Goal: Information Seeking & Learning: Learn about a topic

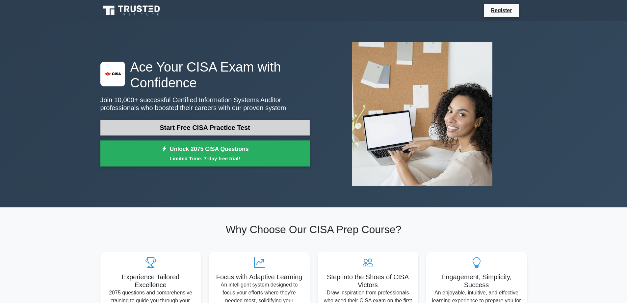
click at [257, 128] on link "Start Free CISA Practice Test" at bounding box center [204, 127] width 209 height 16
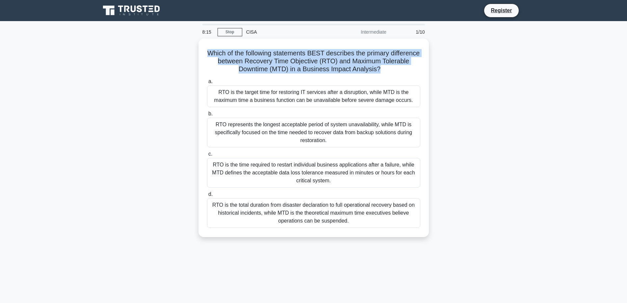
drag, startPoint x: 393, startPoint y: 69, endPoint x: 188, endPoint y: 56, distance: 206.2
click at [188, 56] on div "Which of the following statements BEST describes the primary difference between…" at bounding box center [313, 142] width 435 height 206
copy h5 "Which of the following statements BEST describes the primary difference between…"
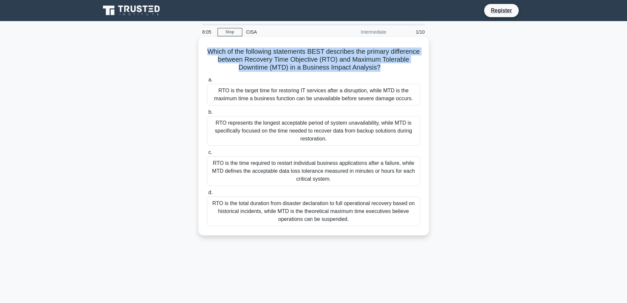
click at [221, 47] on h5 "Which of the following statements BEST describes the primary difference between…" at bounding box center [313, 59] width 215 height 24
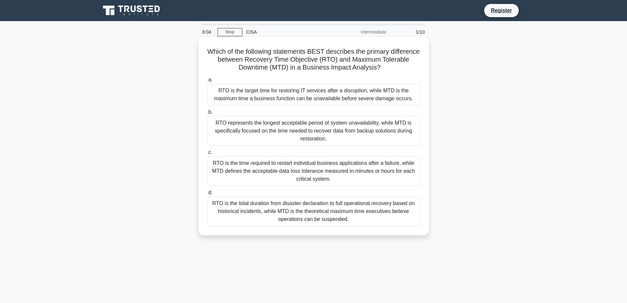
drag, startPoint x: 221, startPoint y: 47, endPoint x: 365, endPoint y: 225, distance: 228.8
click at [365, 225] on div "Which of the following statements BEST describes the primary difference between…" at bounding box center [313, 136] width 225 height 193
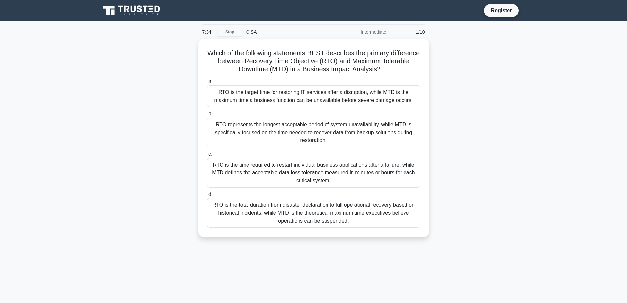
click at [462, 67] on div "Which of the following statements BEST describes the primary difference between…" at bounding box center [313, 142] width 435 height 206
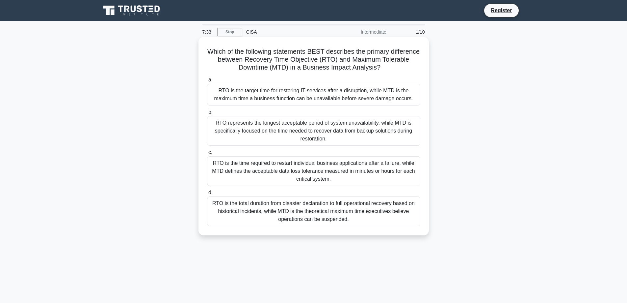
click at [283, 89] on div "RTO is the target time for restoring IT services after a disruption, while MTD …" at bounding box center [313, 95] width 213 height 22
click at [207, 82] on input "a. RTO is the target time for restoring IT services after a disruption, while M…" at bounding box center [207, 80] width 0 height 4
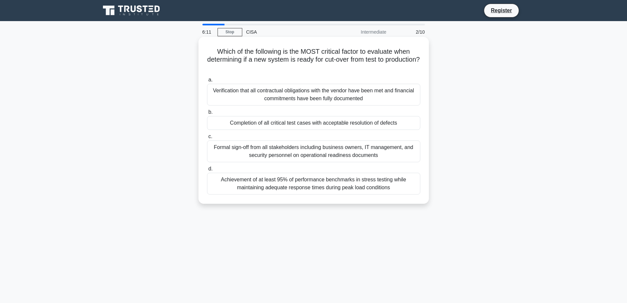
drag, startPoint x: 214, startPoint y: 50, endPoint x: 402, endPoint y: 190, distance: 234.1
click at [402, 190] on div "Which of the following is the MOST critical factor to evaluate when determining…" at bounding box center [313, 120] width 225 height 161
copy div "Which of the following is the MOST critical factor to evaluate when determining…"
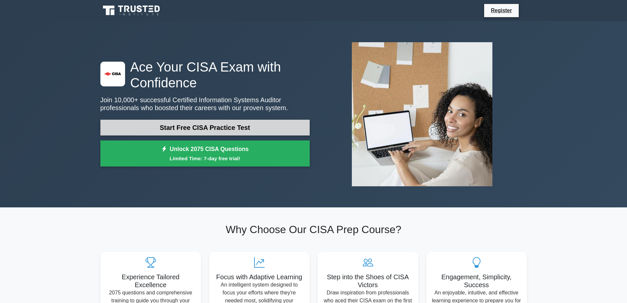
click at [217, 132] on link "Start Free CISA Practice Test" at bounding box center [204, 127] width 209 height 16
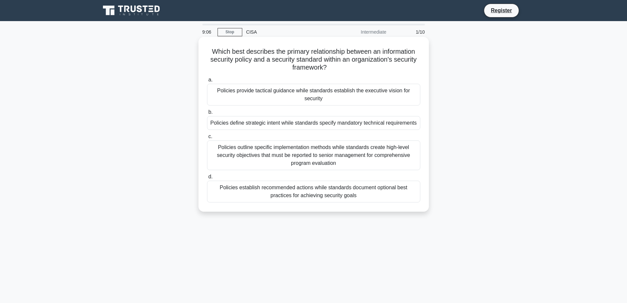
drag, startPoint x: 364, startPoint y: 196, endPoint x: 210, endPoint y: 47, distance: 215.1
click at [210, 47] on div "Which best describes the primary relationship between an information security p…" at bounding box center [313, 124] width 225 height 169
copy div "Which best describes the primary relationship between an information security p…"
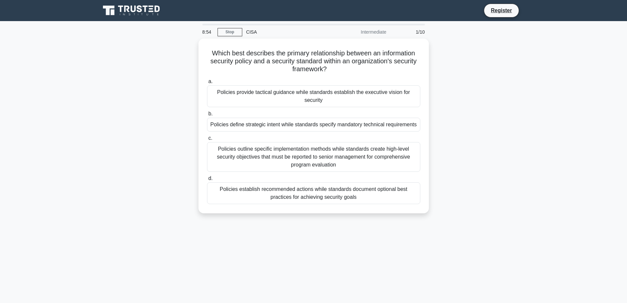
click at [482, 154] on div "Which best describes the primary relationship between an information security p…" at bounding box center [313, 130] width 435 height 182
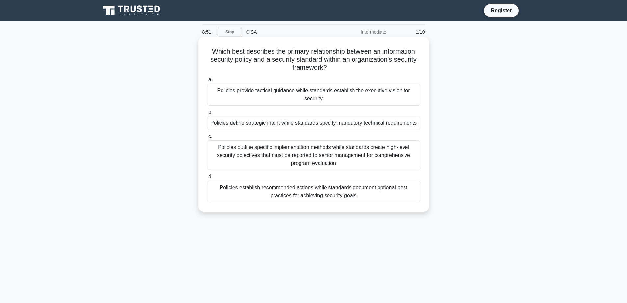
click at [348, 124] on div "Policies define strategic intent while standards specify mandatory technical re…" at bounding box center [313, 123] width 213 height 14
click at [207, 114] on input "b. Policies define strategic intent while standards specify mandatory technical…" at bounding box center [207, 112] width 0 height 4
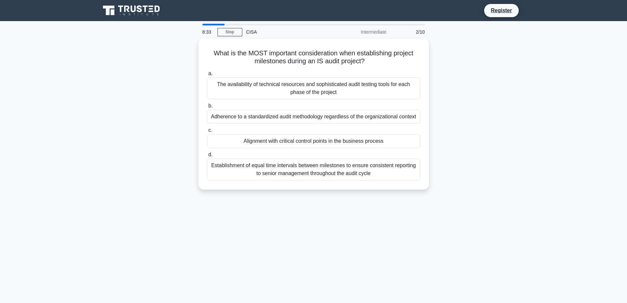
click at [516, 143] on div "What is the MOST important consideration when establishing project milestones d…" at bounding box center [313, 118] width 435 height 159
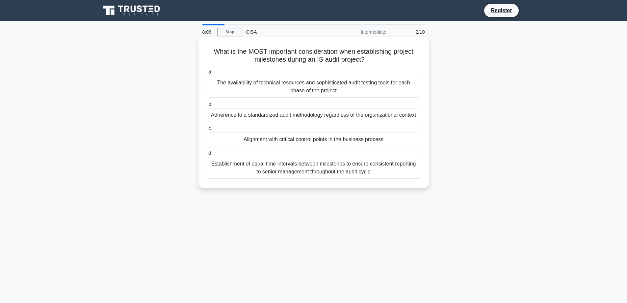
click at [356, 169] on div "Establishment of equal time intervals between milestones to ensure consistent r…" at bounding box center [313, 168] width 213 height 22
click at [207, 155] on input "d. Establishment of equal time intervals between milestones to ensure consisten…" at bounding box center [207, 153] width 0 height 4
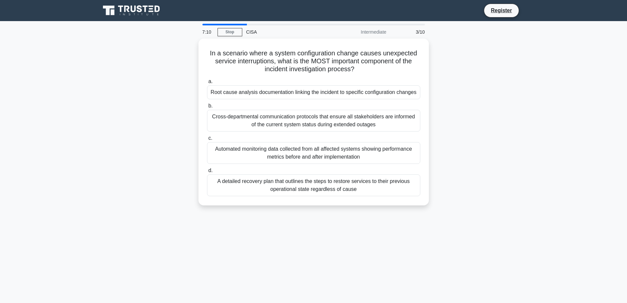
drag, startPoint x: 365, startPoint y: 191, endPoint x: 196, endPoint y: 56, distance: 216.7
click at [196, 56] on div "In a scenario where a system configuration change causes unexpected service int…" at bounding box center [313, 126] width 435 height 174
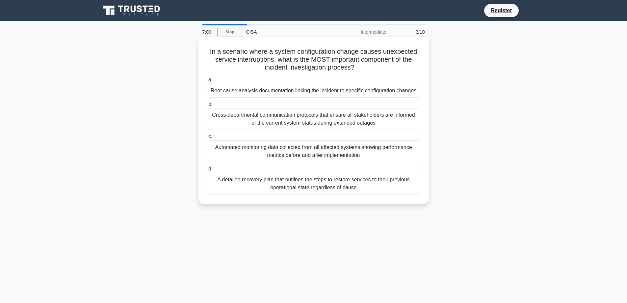
copy div "In a scenario where a system configuration change causes unexpected service int…"
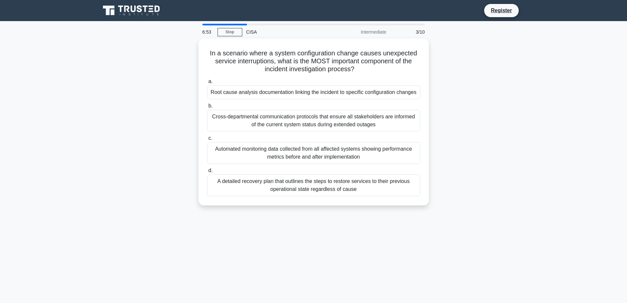
click at [587, 147] on main "6:53 Stop CISA Intermediate 3/10 In a scenario where a system configuration cha…" at bounding box center [313, 188] width 627 height 334
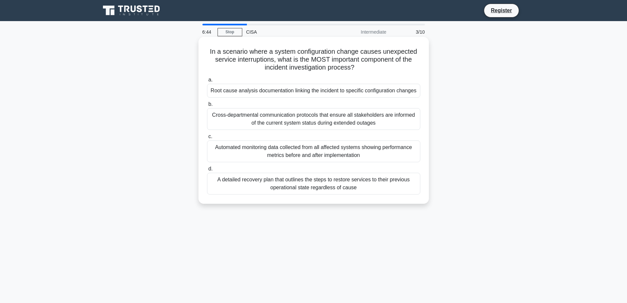
click at [331, 151] on div "Automated monitoring data collected from all affected systems showing performan…" at bounding box center [313, 151] width 213 height 22
click at [207, 139] on input "c. Automated monitoring data collected from all affected systems showing perfor…" at bounding box center [207, 136] width 0 height 4
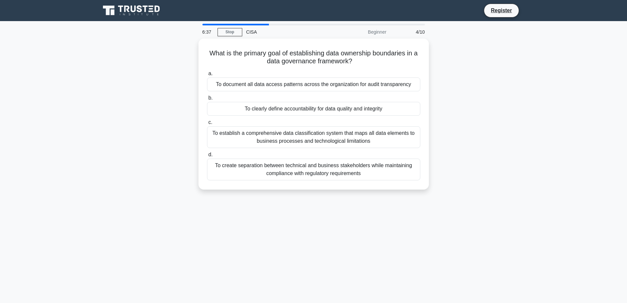
click at [501, 143] on div "What is the primary goal of establishing data ownership boundaries in a data go…" at bounding box center [313, 118] width 435 height 159
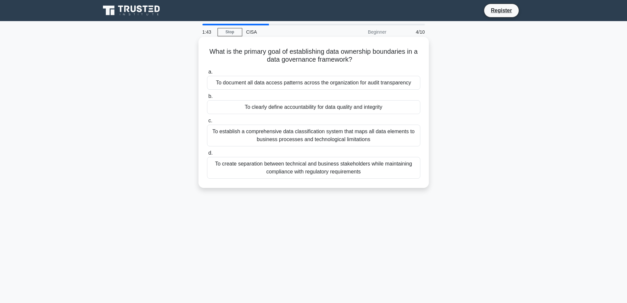
click at [303, 79] on div "To document all data access patterns across the organization for audit transpar…" at bounding box center [313, 83] width 213 height 14
click at [207, 74] on input "a. To document all data access patterns across the organization for audit trans…" at bounding box center [207, 72] width 0 height 4
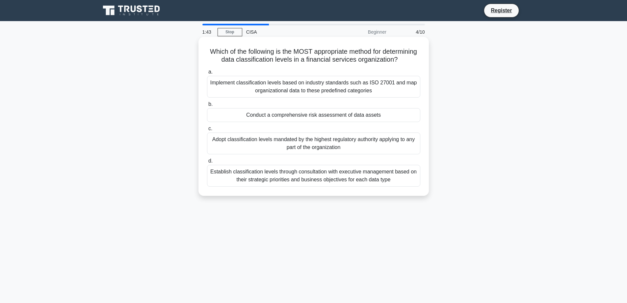
click at [306, 89] on div "Implement classification levels based on industry standards such as ISO 27001 a…" at bounding box center [313, 87] width 213 height 22
click at [207, 74] on input "a. Implement classification levels based on industry standards such as ISO 2700…" at bounding box center [207, 72] width 0 height 4
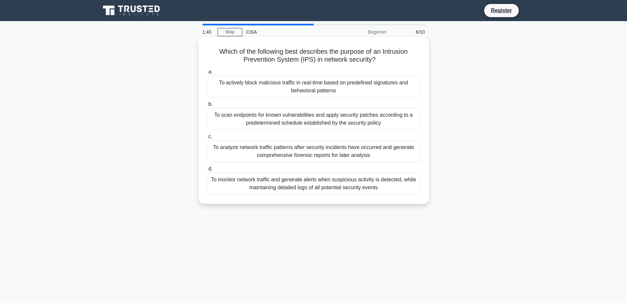
click at [273, 122] on div "To scan endpoints for known vulnerabilities and apply security patches accordin…" at bounding box center [313, 119] width 213 height 22
click at [207, 106] on input "b. To scan endpoints for known vulnerabilities and apply security patches accor…" at bounding box center [207, 104] width 0 height 4
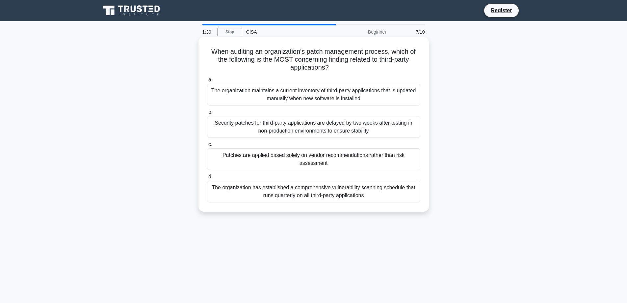
click at [358, 163] on div "Patches are applied based solely on vendor recommendations rather than risk ass…" at bounding box center [313, 159] width 213 height 22
click at [207, 146] on input "c. Patches are applied based solely on vendor recommendations rather than risk …" at bounding box center [207, 144] width 0 height 4
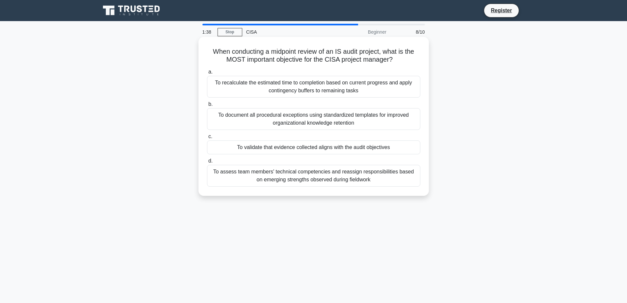
click at [288, 90] on div "To recalculate the estimated time to completion based on current progress and a…" at bounding box center [313, 87] width 213 height 22
click at [207, 74] on input "a. To recalculate the estimated time to completion based on current progress an…" at bounding box center [207, 72] width 0 height 4
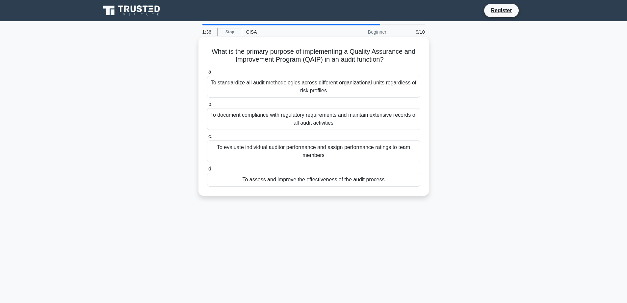
click at [331, 117] on div "To document compliance with regulatory requirements and maintain extensive reco…" at bounding box center [313, 119] width 213 height 22
click at [207, 106] on input "b. To document compliance with regulatory requirements and maintain extensive r…" at bounding box center [207, 104] width 0 height 4
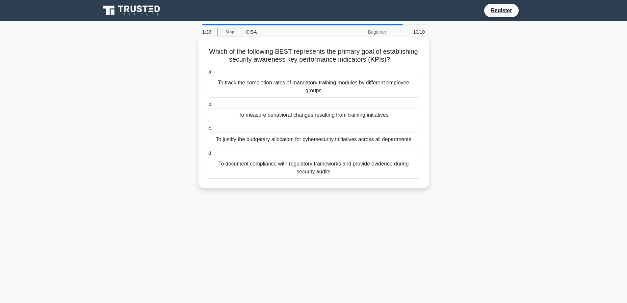
click at [317, 134] on div "To justify the budgetary allocation for cybersecurity initiatives across all de…" at bounding box center [313, 139] width 213 height 14
click at [207, 131] on input "c. To justify the budgetary allocation for cybersecurity initiatives across all…" at bounding box center [207, 128] width 0 height 4
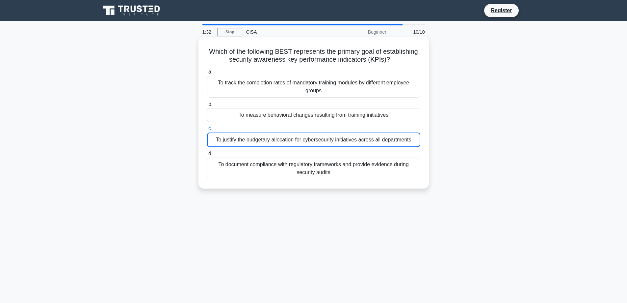
click at [316, 138] on div "To justify the budgetary allocation for cybersecurity initiatives across all de…" at bounding box center [313, 139] width 213 height 14
click at [207, 131] on input "c. To justify the budgetary allocation for cybersecurity initiatives across all…" at bounding box center [207, 128] width 0 height 4
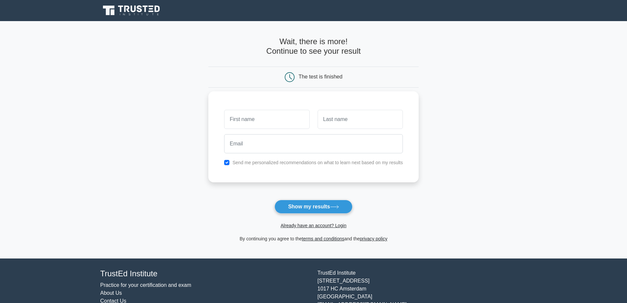
click at [224, 163] on div "Send me personalized recommendations on what to learn next based on my results" at bounding box center [313, 162] width 187 height 8
click at [291, 200] on button "Show my results" at bounding box center [314, 206] width 78 height 14
type input "Raju"
click at [335, 118] on input "text" at bounding box center [360, 119] width 85 height 19
type input "s"
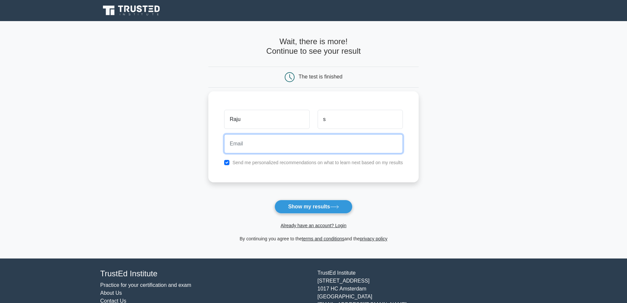
click at [278, 142] on input "email" at bounding box center [313, 143] width 179 height 19
type input "rajuarkca@gmail.com"
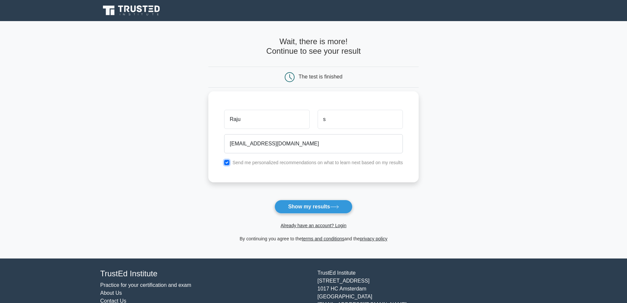
click at [226, 163] on input "checkbox" at bounding box center [226, 162] width 5 height 5
click at [227, 164] on input "checkbox" at bounding box center [226, 162] width 5 height 5
checkbox input "true"
click at [313, 209] on button "Show my results" at bounding box center [314, 206] width 78 height 14
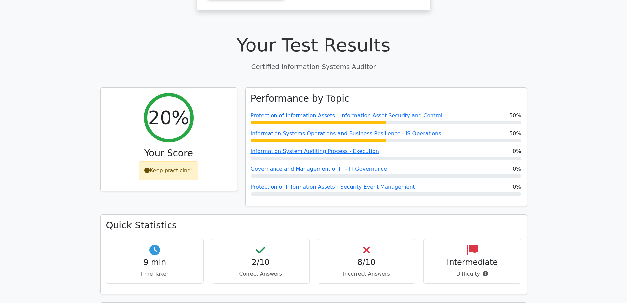
scroll to position [263, 0]
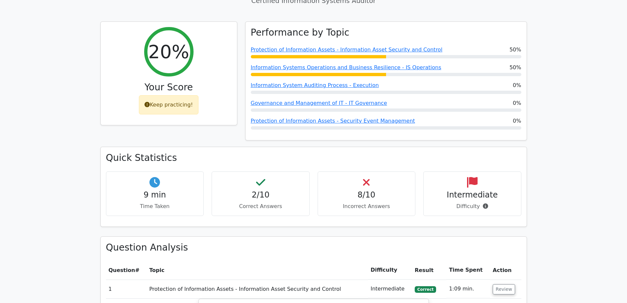
click at [474, 202] on p "Difficulty" at bounding box center [472, 206] width 87 height 8
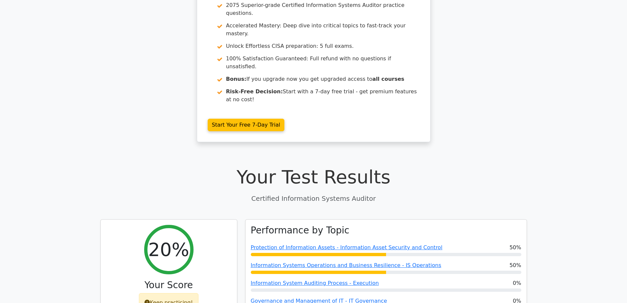
scroll to position [0, 0]
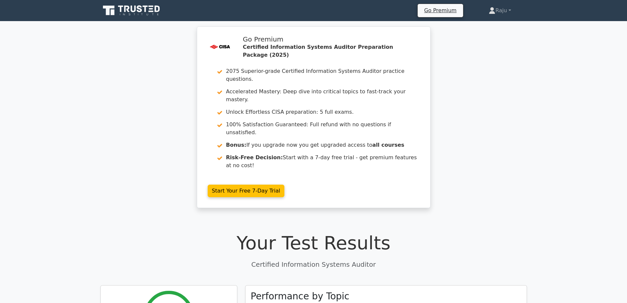
click at [138, 15] on icon at bounding box center [131, 10] width 63 height 13
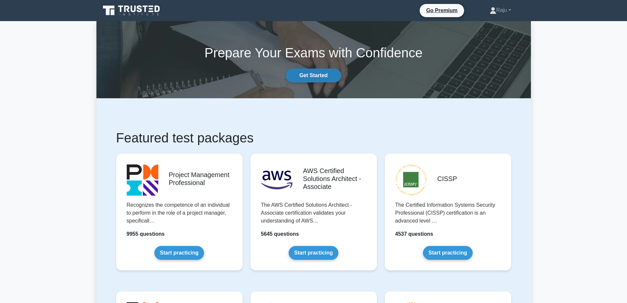
click at [316, 74] on link "Get Started" at bounding box center [313, 75] width 55 height 14
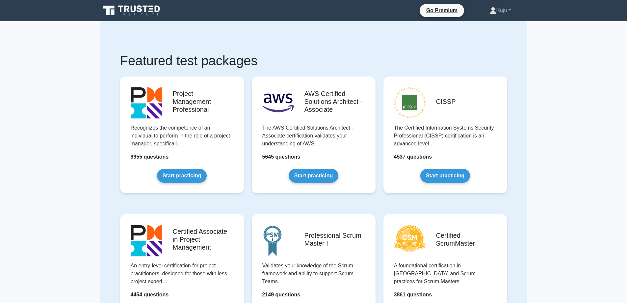
click at [140, 11] on icon at bounding box center [139, 8] width 5 height 7
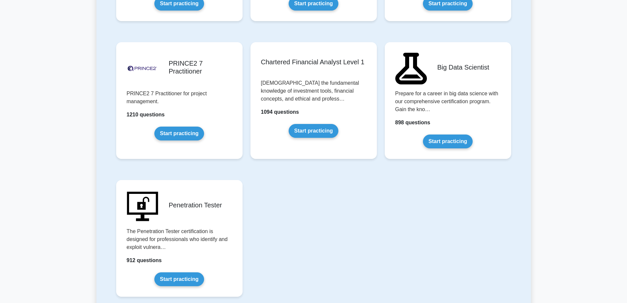
scroll to position [1284, 0]
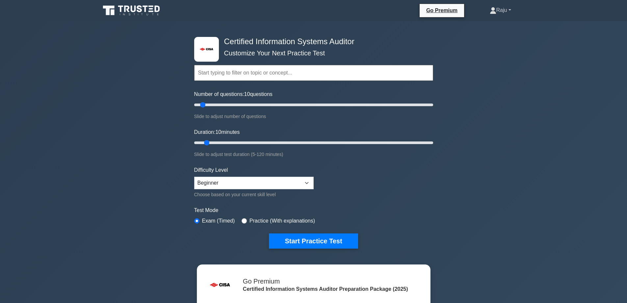
click at [505, 9] on link "Raju" at bounding box center [500, 10] width 53 height 13
click at [489, 27] on link "Profile" at bounding box center [500, 25] width 52 height 11
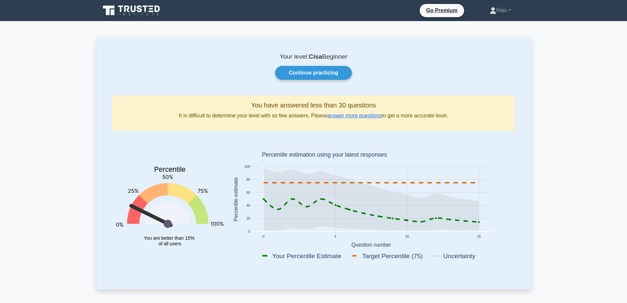
click at [501, 19] on nav "Go Premium Raju Profile" at bounding box center [313, 10] width 627 height 21
click at [505, 11] on link "Raju" at bounding box center [500, 10] width 53 height 13
click at [487, 37] on link "Settings" at bounding box center [500, 36] width 52 height 11
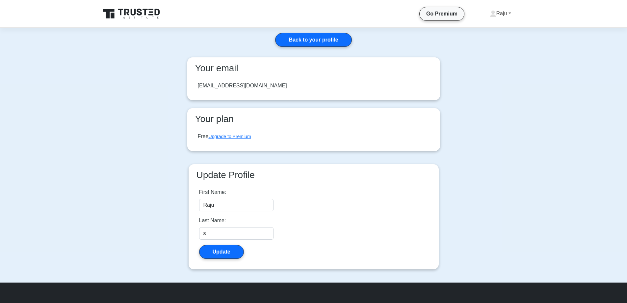
click at [496, 15] on link "Raju" at bounding box center [500, 13] width 53 height 13
click at [496, 30] on link "Profile" at bounding box center [500, 29] width 52 height 11
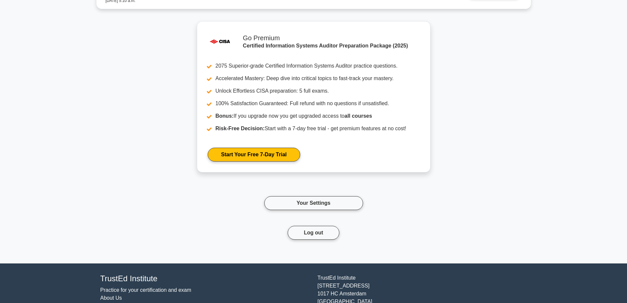
scroll to position [659, 0]
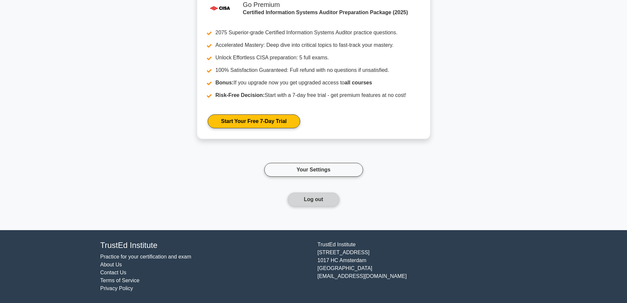
click at [320, 195] on button "Log out" at bounding box center [314, 199] width 52 height 14
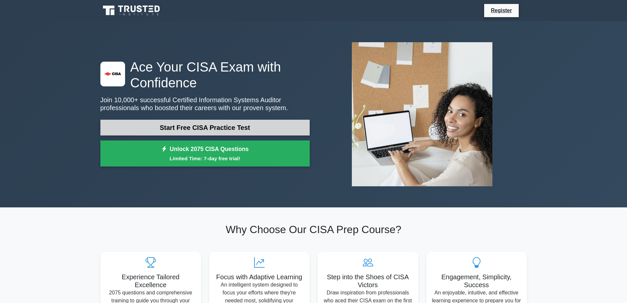
click at [266, 124] on link "Start Free CISA Practice Test" at bounding box center [204, 127] width 209 height 16
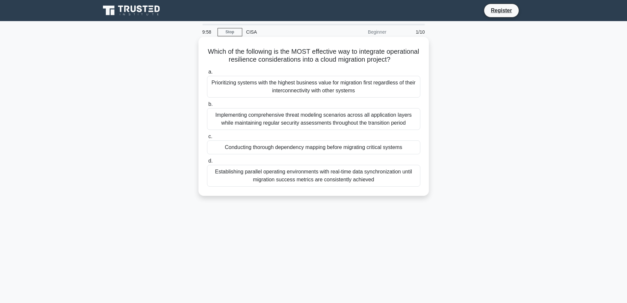
drag, startPoint x: 222, startPoint y: 51, endPoint x: 373, endPoint y: 186, distance: 202.7
click at [373, 186] on div "Which of the following is the MOST effective way to integrate operational resil…" at bounding box center [313, 116] width 225 height 153
copy div "Which of the following is the MOST effective way to integrate operational resil…"
click at [251, 143] on div "Conducting thorough dependency mapping before migrating critical systems" at bounding box center [313, 147] width 213 height 14
click at [207, 139] on input "c. Conducting thorough dependency mapping before migrating critical systems" at bounding box center [207, 136] width 0 height 4
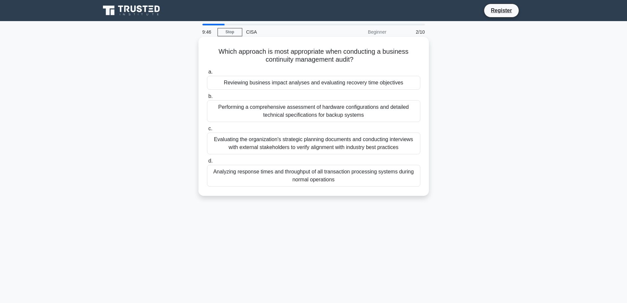
drag, startPoint x: 217, startPoint y: 49, endPoint x: 347, endPoint y: 182, distance: 186.2
click at [347, 182] on div "Which approach is most appropriate when conducting a business continuity manage…" at bounding box center [313, 116] width 225 height 153
copy div "Which approach is most appropriate when conducting a business continuity manage…"
click at [260, 84] on div "Reviewing business impact analyses and evaluating recovery time objectives" at bounding box center [313, 83] width 213 height 14
click at [207, 74] on input "a. Reviewing business impact analyses and evaluating recovery time objectives" at bounding box center [207, 72] width 0 height 4
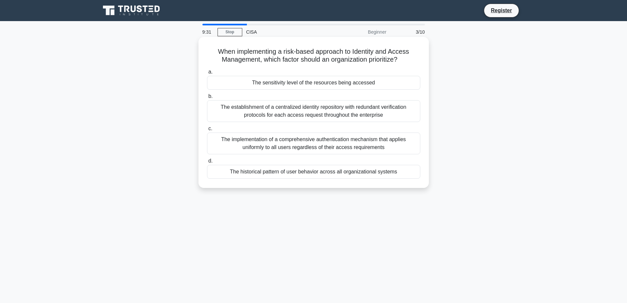
drag, startPoint x: 218, startPoint y: 52, endPoint x: 398, endPoint y: 173, distance: 216.9
click at [398, 173] on div "When implementing a risk-based approach to Identity and Access Management, whic…" at bounding box center [313, 113] width 225 height 146
copy div "When implementing a risk-based approach to Identity and Access Management, whic…"
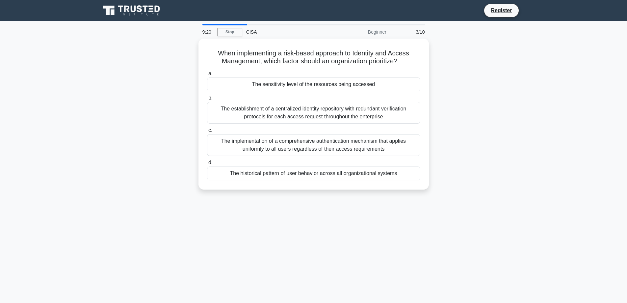
click at [150, 94] on div "When implementing a risk-based approach to Identity and Access Management, whic…" at bounding box center [313, 118] width 435 height 159
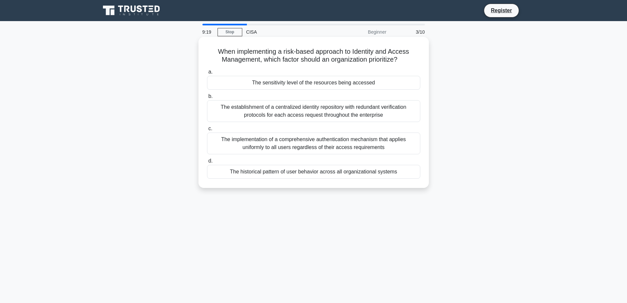
click at [272, 82] on div "The sensitivity level of the resources being accessed" at bounding box center [313, 83] width 213 height 14
click at [207, 74] on input "a. The sensitivity level of the resources being accessed" at bounding box center [207, 72] width 0 height 4
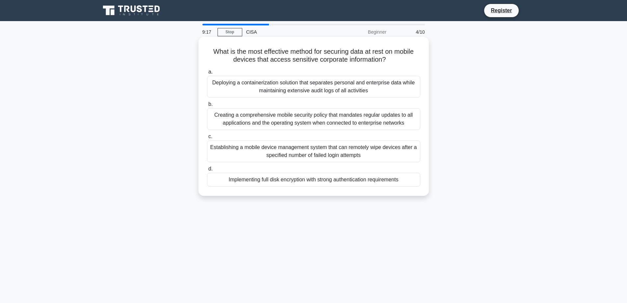
drag, startPoint x: 210, startPoint y: 51, endPoint x: 422, endPoint y: 191, distance: 254.1
click at [422, 191] on div "What is the most effective method for securing data at rest on mobile devices t…" at bounding box center [313, 116] width 225 height 153
copy div "What is the most effective method for securing data at rest on mobile devices t…"
click at [268, 178] on div "Implementing full disk encryption with strong authentication requirements" at bounding box center [313, 179] width 213 height 14
click at [207, 171] on input "d. Implementing full disk encryption with strong authentication requirements" at bounding box center [207, 169] width 0 height 4
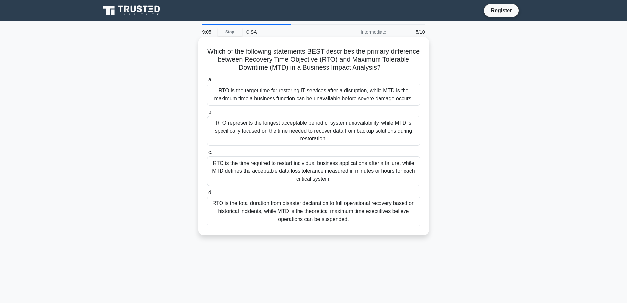
drag, startPoint x: 221, startPoint y: 49, endPoint x: 357, endPoint y: 223, distance: 220.2
click at [357, 223] on div "Which of the following statements BEST describes the primary difference between…" at bounding box center [313, 136] width 225 height 193
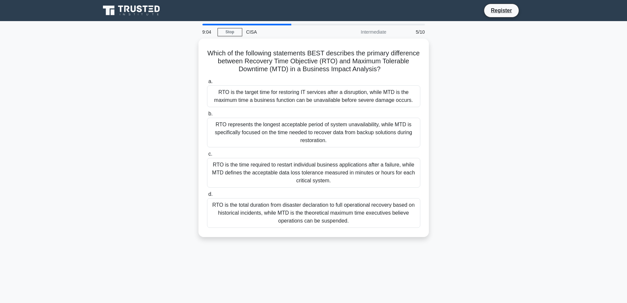
copy div "Which of the following statements BEST describes the primary difference between…"
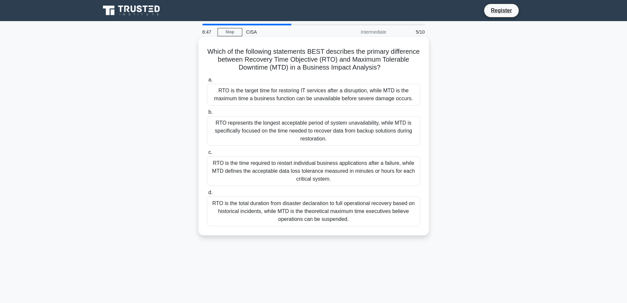
click at [261, 96] on div "RTO is the target time for restoring IT services after a disruption, while MTD …" at bounding box center [313, 95] width 213 height 22
click at [207, 82] on input "a. RTO is the target time for restoring IT services after a disruption, while M…" at bounding box center [207, 80] width 0 height 4
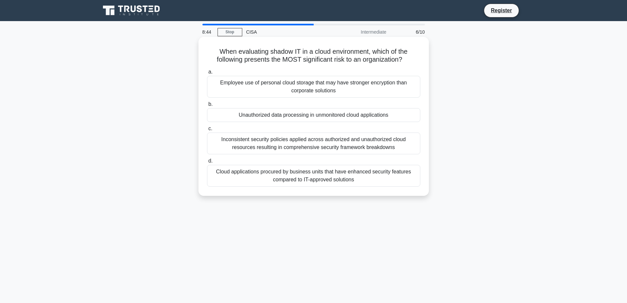
drag, startPoint x: 218, startPoint y: 49, endPoint x: 363, endPoint y: 177, distance: 193.1
click at [363, 177] on div "When evaluating shadow IT in a cloud environment, which of the following presen…" at bounding box center [313, 116] width 225 height 153
copy div "When evaluating shadow IT in a cloud environment, which of the following presen…"
click at [261, 113] on div "Unauthorized data processing in unmonitored cloud applications" at bounding box center [313, 115] width 213 height 14
click at [207, 106] on input "b. Unauthorized data processing in unmonitored cloud applications" at bounding box center [207, 104] width 0 height 4
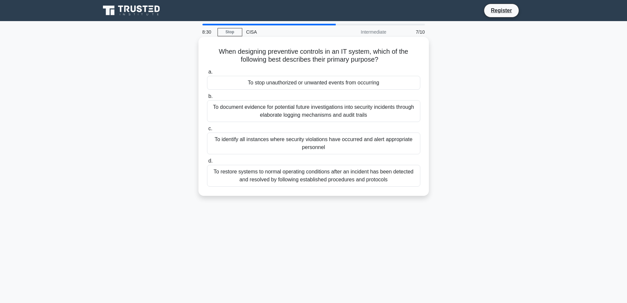
drag, startPoint x: 217, startPoint y: 50, endPoint x: 398, endPoint y: 184, distance: 225.7
click at [398, 184] on div "When designing preventive controls in an IT system, which of the following best…" at bounding box center [313, 116] width 225 height 153
copy div "When designing preventive controls in an IT system, which of the following best…"
click at [274, 80] on div "To stop unauthorized or unwanted events from occurring" at bounding box center [313, 83] width 213 height 14
click at [207, 74] on input "a. To stop unauthorized or unwanted events from occurring" at bounding box center [207, 72] width 0 height 4
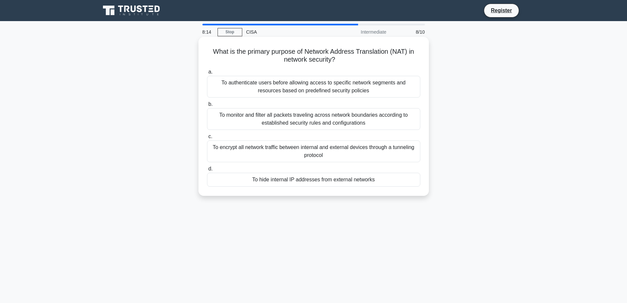
drag, startPoint x: 211, startPoint y: 53, endPoint x: 378, endPoint y: 175, distance: 206.9
click at [378, 175] on div "What is the primary purpose of Network Address Translation (NAT) in network sec…" at bounding box center [313, 116] width 225 height 153
copy div "What is the primary purpose of Network Address Translation (NAT) in network sec…"
click at [270, 179] on div "To hide internal IP addresses from external networks" at bounding box center [313, 179] width 213 height 14
click at [207, 171] on input "d. To hide internal IP addresses from external networks" at bounding box center [207, 169] width 0 height 4
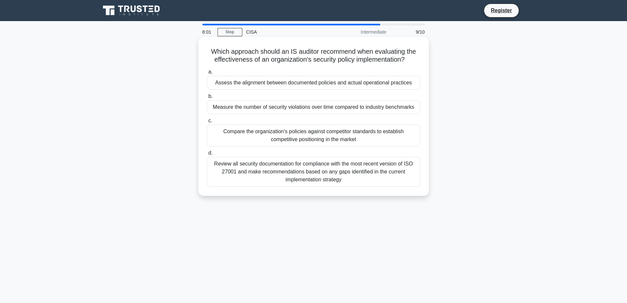
drag, startPoint x: 207, startPoint y: 52, endPoint x: 350, endPoint y: 179, distance: 191.4
click at [350, 179] on div "Which approach should an IS auditor recommend when evaluating the effectiveness…" at bounding box center [313, 116] width 225 height 153
copy div "Which approach should an IS auditor recommend when evaluating the effectiveness…"
click at [258, 82] on div "Assess the alignment between documented policies and actual operational practic…" at bounding box center [313, 83] width 213 height 14
click at [207, 74] on input "a. Assess the alignment between documented policies and actual operational prac…" at bounding box center [207, 72] width 0 height 4
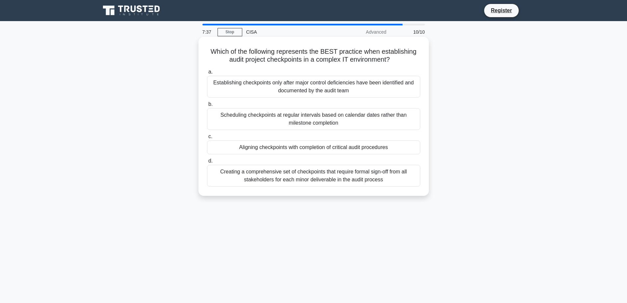
drag, startPoint x: 209, startPoint y: 50, endPoint x: 427, endPoint y: 185, distance: 256.6
click at [427, 185] on div "Which of the following represents the BEST practice when establishing audit pro…" at bounding box center [314, 116] width 230 height 159
copy div "Which of the following represents the BEST practice when establishing audit pro…"
click at [278, 148] on div "Aligning checkpoints with completion of critical audit procedures" at bounding box center [313, 147] width 213 height 14
click at [207, 139] on input "c. Aligning checkpoints with completion of critical audit procedures" at bounding box center [207, 136] width 0 height 4
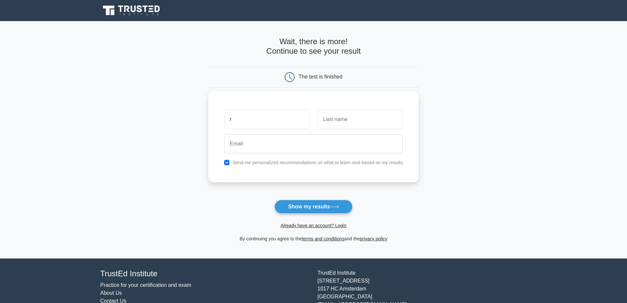
type input "Raju"
click at [332, 118] on input "text" at bounding box center [360, 119] width 85 height 19
type input "s"
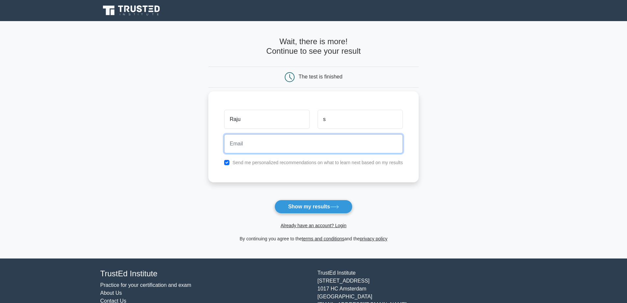
click at [291, 142] on input "email" at bounding box center [313, 143] width 179 height 19
type input "rajuarkca@gmail.com"
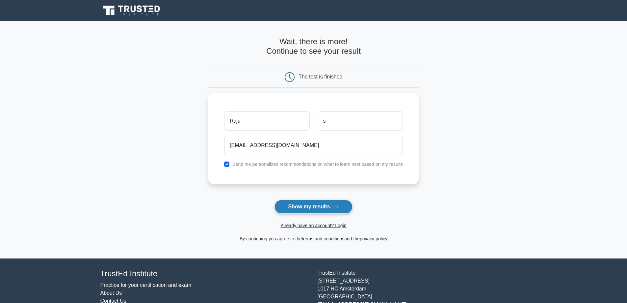
click at [320, 206] on button "Show my results" at bounding box center [314, 206] width 78 height 14
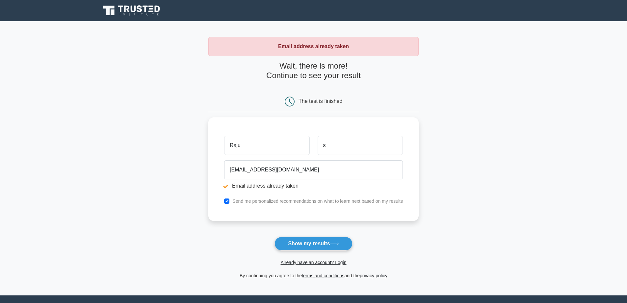
scroll to position [66, 0]
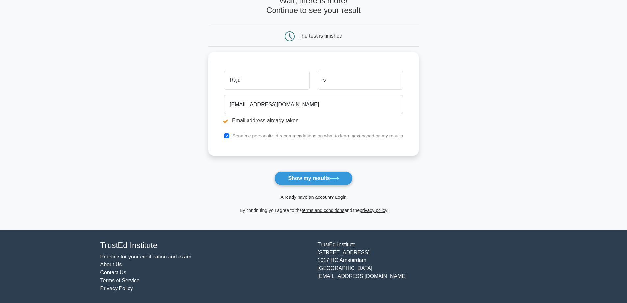
click at [313, 197] on link "Already have an account? Login" at bounding box center [313, 196] width 66 height 5
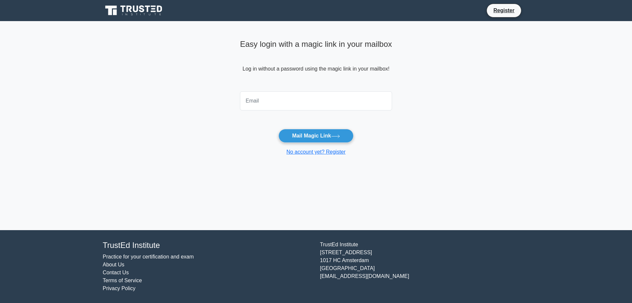
drag, startPoint x: 0, startPoint y: 0, endPoint x: 323, endPoint y: 96, distance: 337.3
click at [323, 96] on input "email" at bounding box center [316, 100] width 152 height 19
type input "[EMAIL_ADDRESS][DOMAIN_NAME]"
click at [320, 137] on button "Mail Magic Link" at bounding box center [315, 136] width 75 height 14
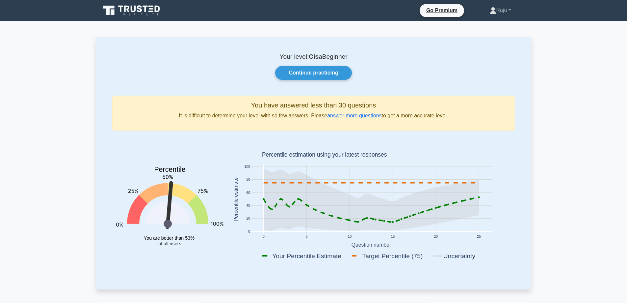
scroll to position [132, 0]
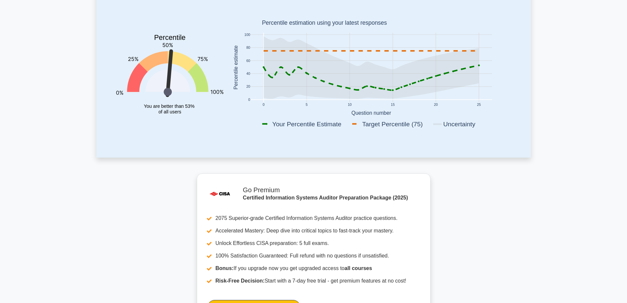
click at [181, 45] on icon "Percentile You are better than 53% of all users" at bounding box center [169, 68] width 107 height 129
click at [171, 67] on icon at bounding box center [169, 73] width 8 height 48
click at [336, 77] on icon at bounding box center [370, 67] width 215 height 63
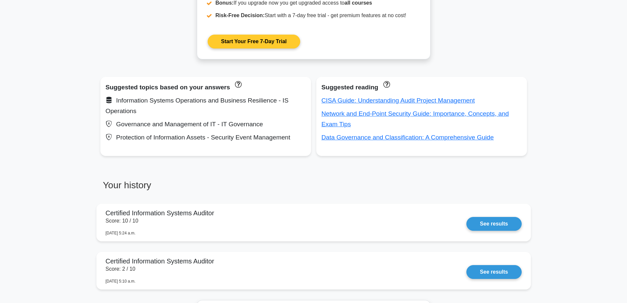
scroll to position [461, 0]
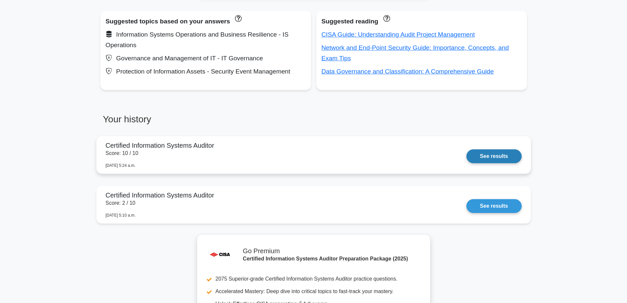
click at [485, 151] on link "See results" at bounding box center [493, 156] width 55 height 14
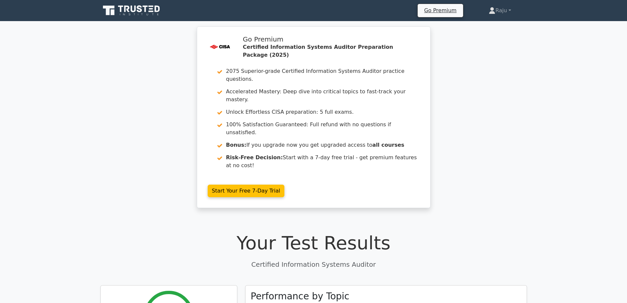
scroll to position [99, 0]
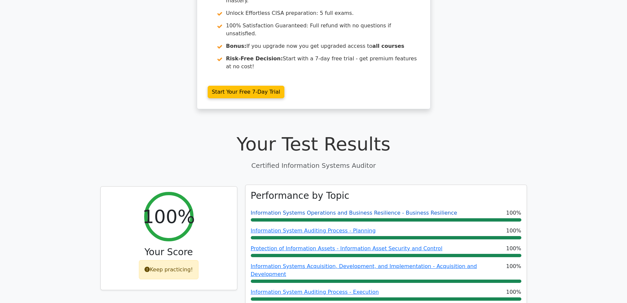
click at [394, 209] on link "Information Systems Operations and Business Resilience - Business Resilience" at bounding box center [354, 212] width 206 height 6
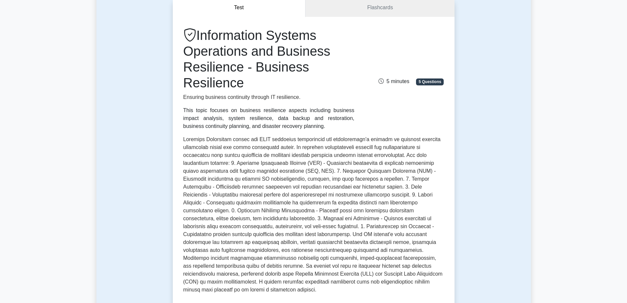
scroll to position [33, 0]
